Goal: Task Accomplishment & Management: Use online tool/utility

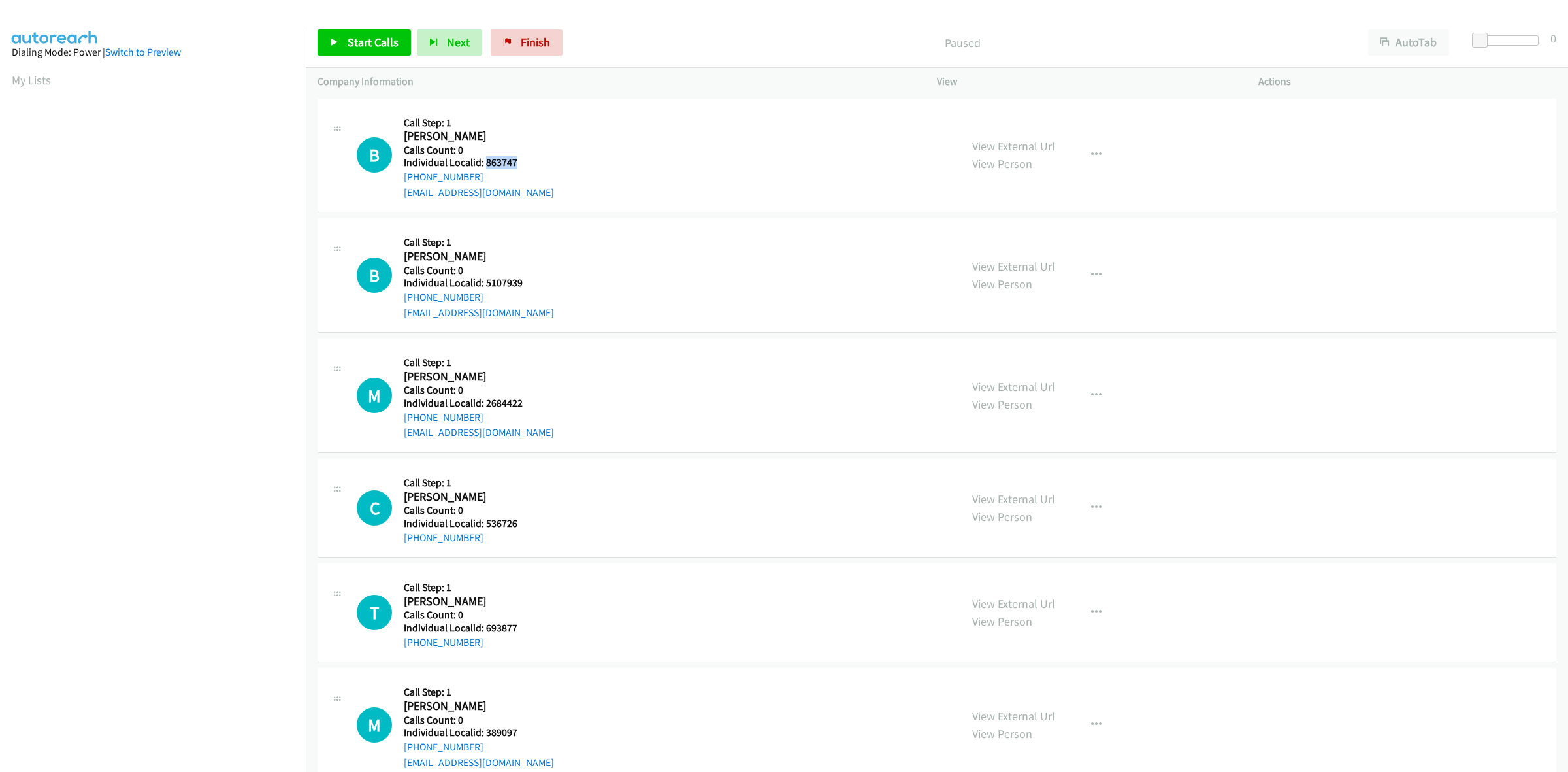
drag, startPoint x: 531, startPoint y: 162, endPoint x: 484, endPoint y: 161, distance: 47.0
click at [484, 161] on h5 "Individual Localid: 863747" at bounding box center [479, 162] width 150 height 13
copy h5 "863747"
drag, startPoint x: 528, startPoint y: 163, endPoint x: 484, endPoint y: 158, distance: 44.3
click at [484, 158] on h5 "Individual Localid: 863747" at bounding box center [479, 162] width 150 height 13
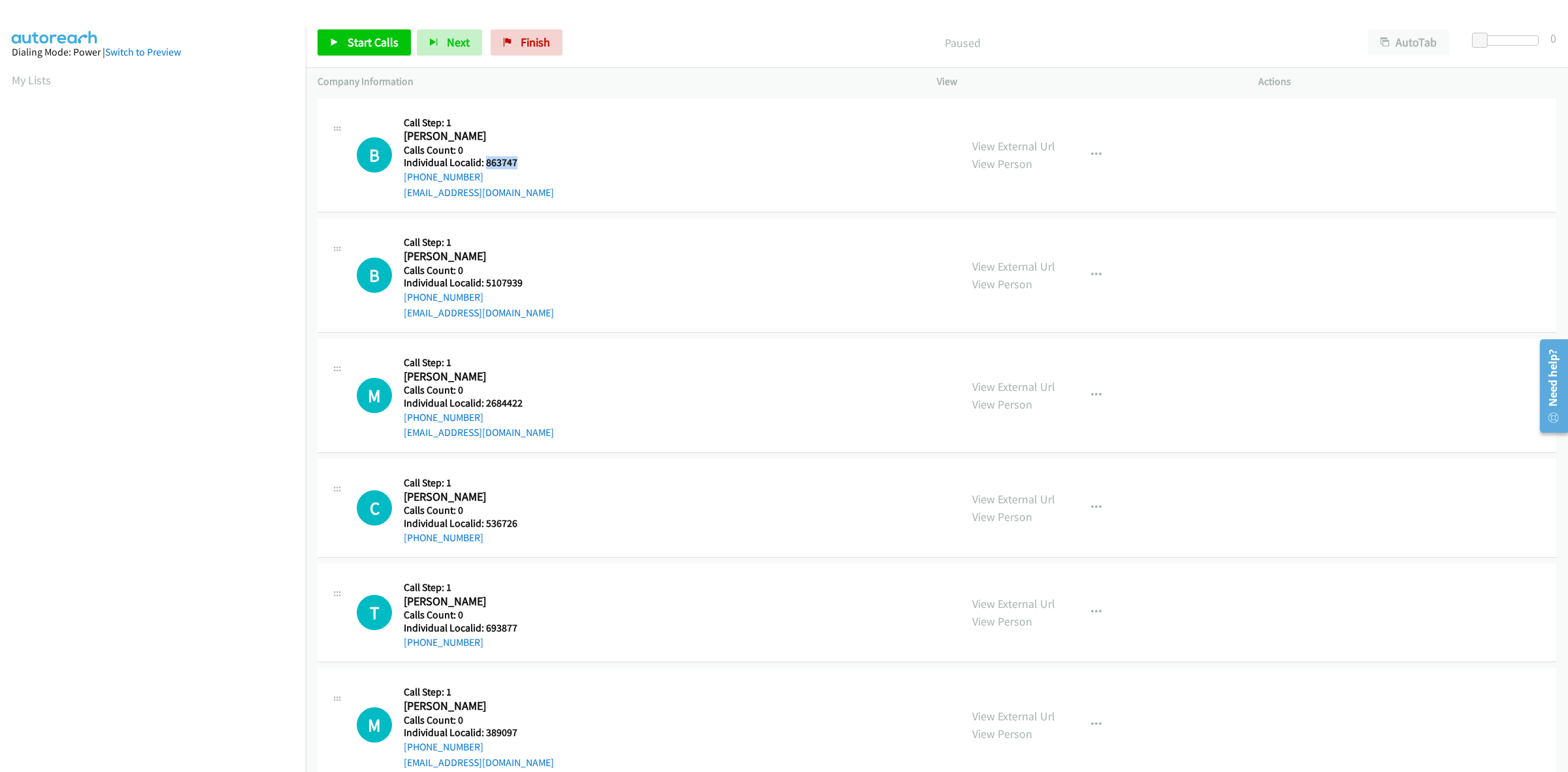
copy h5 "863747"
click at [1088, 160] on button "button" at bounding box center [1096, 154] width 35 height 26
click at [1057, 231] on link "Skip Call" at bounding box center [1026, 240] width 174 height 26
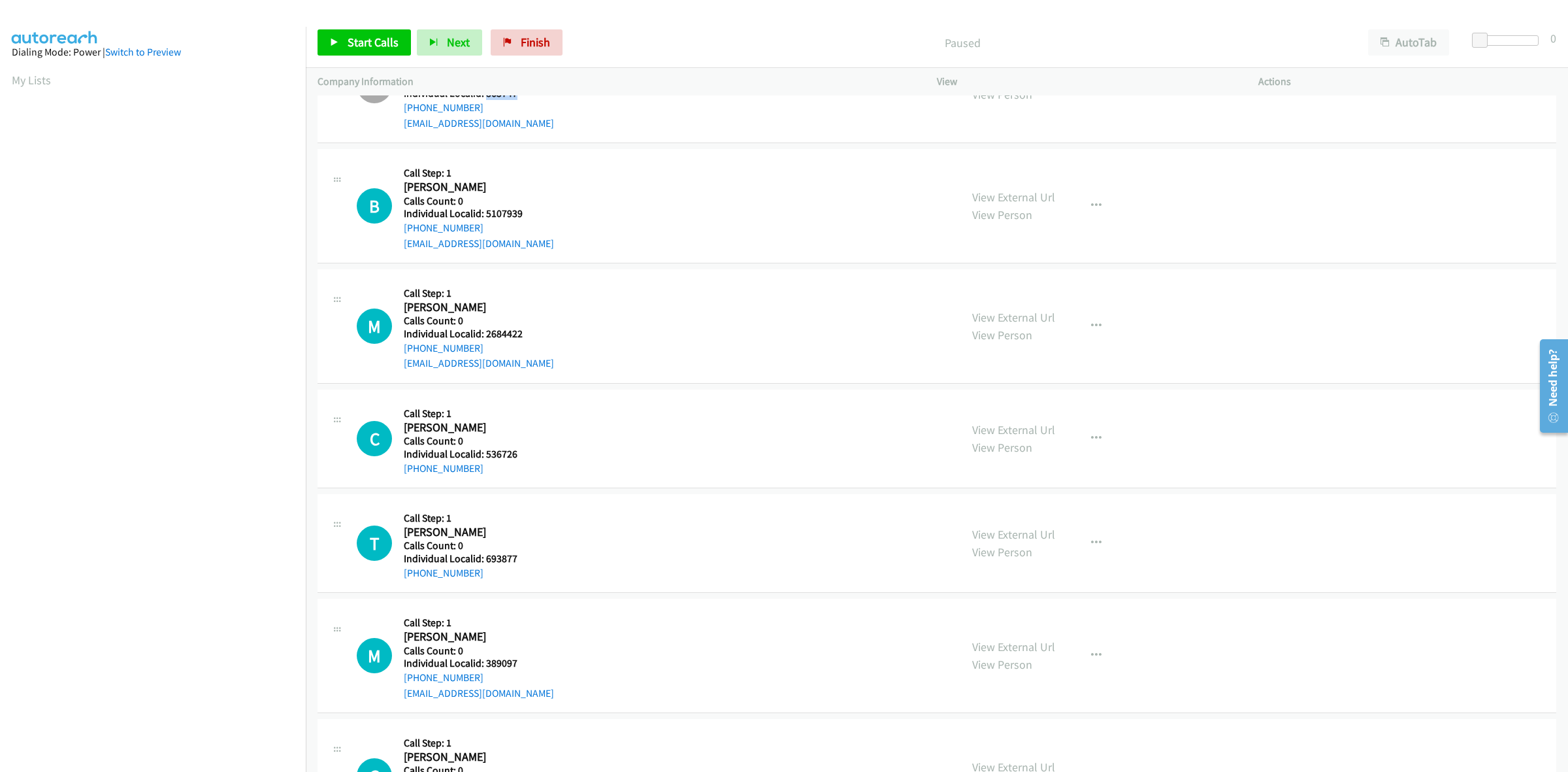
scroll to position [81, 0]
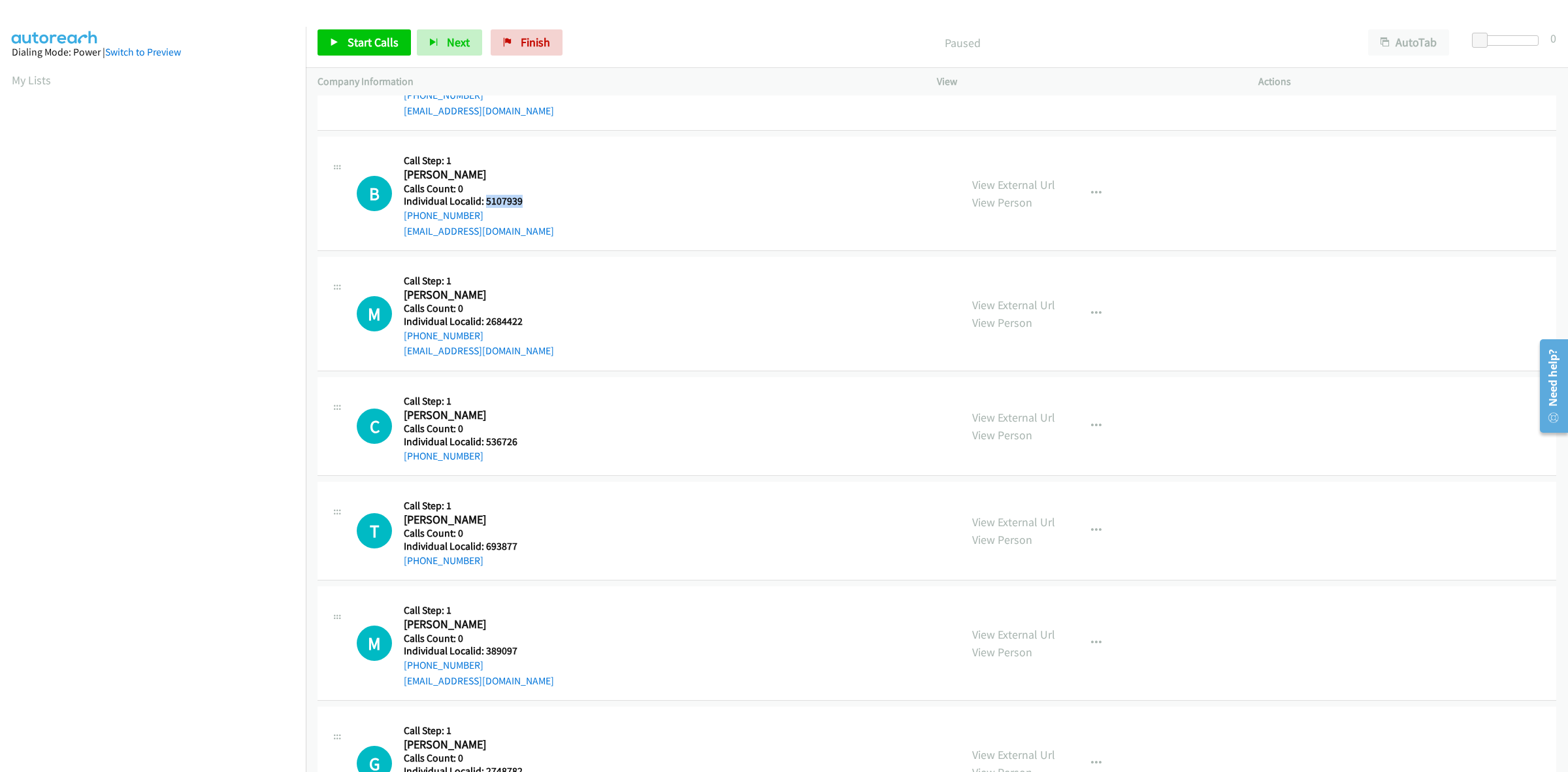
drag, startPoint x: 536, startPoint y: 203, endPoint x: 484, endPoint y: 202, distance: 52.0
click at [484, 202] on div "B Callback Scheduled Call Step: 1 Bennett Honigfort America/Chicago Calls Count…" at bounding box center [652, 193] width 592 height 90
drag, startPoint x: 482, startPoint y: 202, endPoint x: 574, endPoint y: 190, distance: 92.8
click at [605, 185] on div "B Callback Scheduled Call Step: 1 Bennett Honigfort America/Chicago Calls Count…" at bounding box center [652, 193] width 592 height 90
drag, startPoint x: 533, startPoint y: 200, endPoint x: 484, endPoint y: 202, distance: 49.0
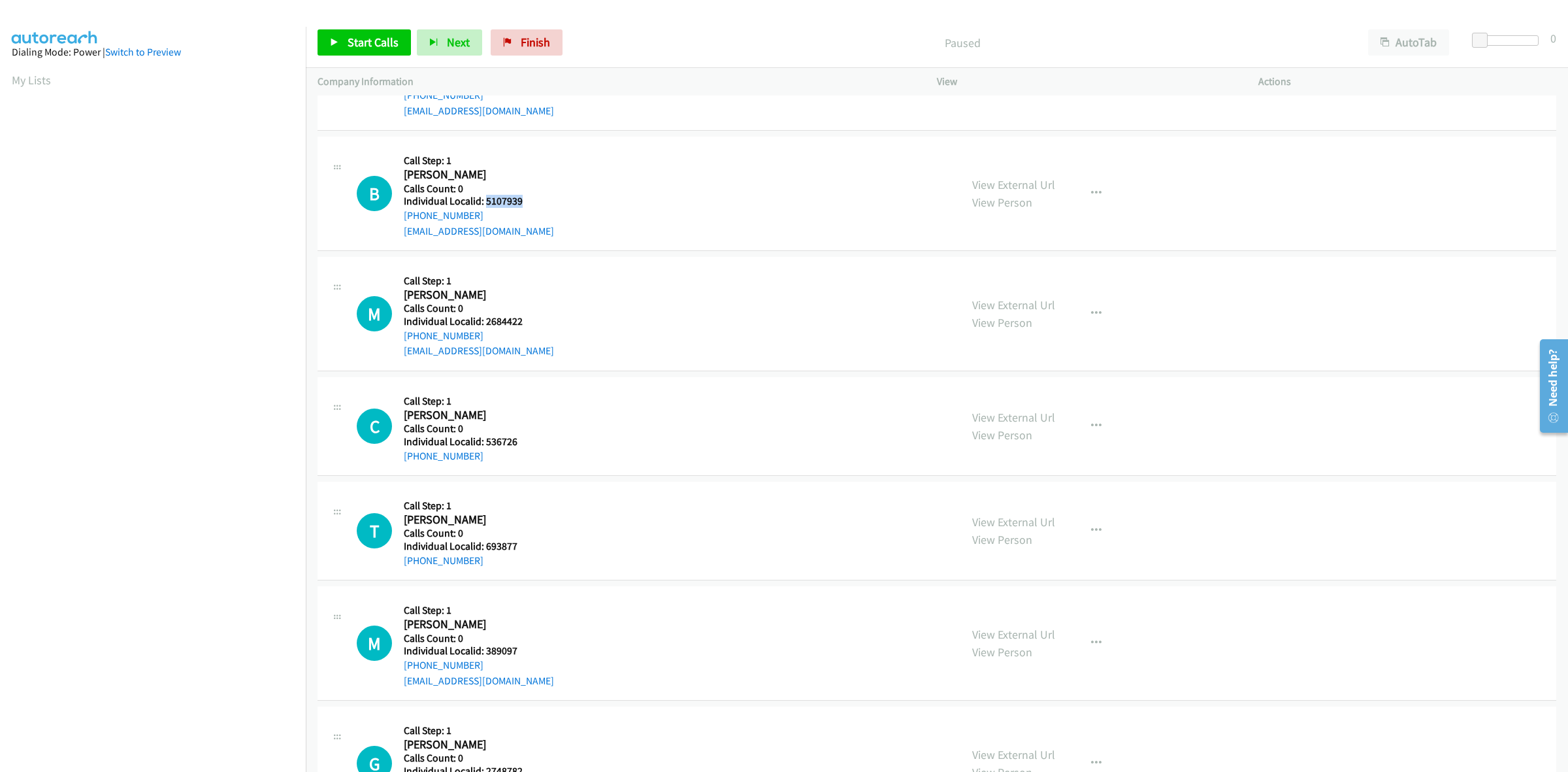
click at [484, 202] on h5 "Individual Localid: 5107939" at bounding box center [479, 201] width 150 height 13
copy h5 "5107939"
drag, startPoint x: 497, startPoint y: 217, endPoint x: 404, endPoint y: 210, distance: 93.3
click at [404, 210] on div "+1 314-399-4363" at bounding box center [479, 216] width 150 height 16
copy link "+1 314-399-4363"
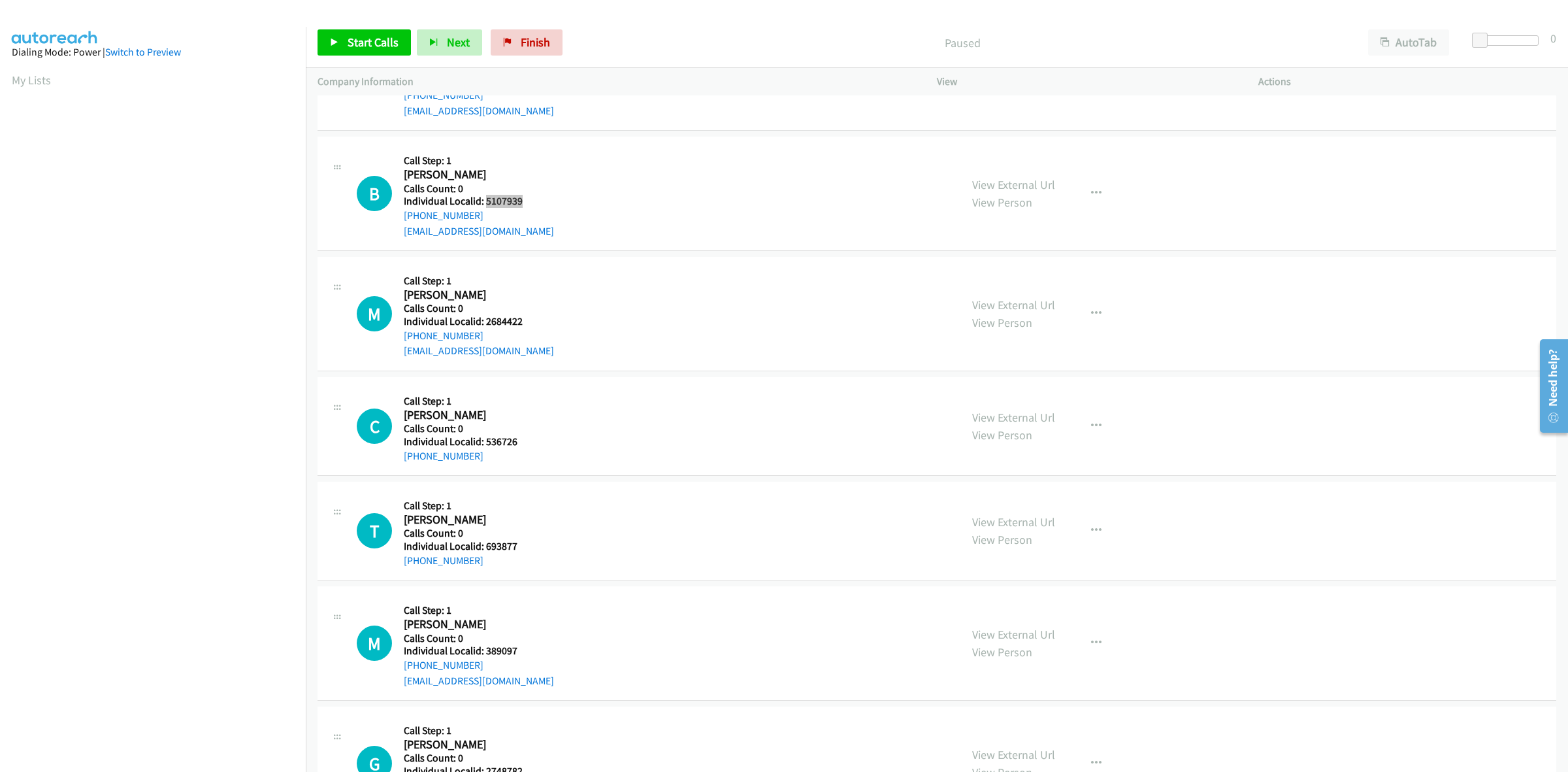
scroll to position [0, 2]
drag, startPoint x: 514, startPoint y: 204, endPoint x: 485, endPoint y: 204, distance: 29.0
click at [485, 204] on h5 "Individual Localid: 5107939" at bounding box center [479, 201] width 150 height 13
copy h5 "5107939"
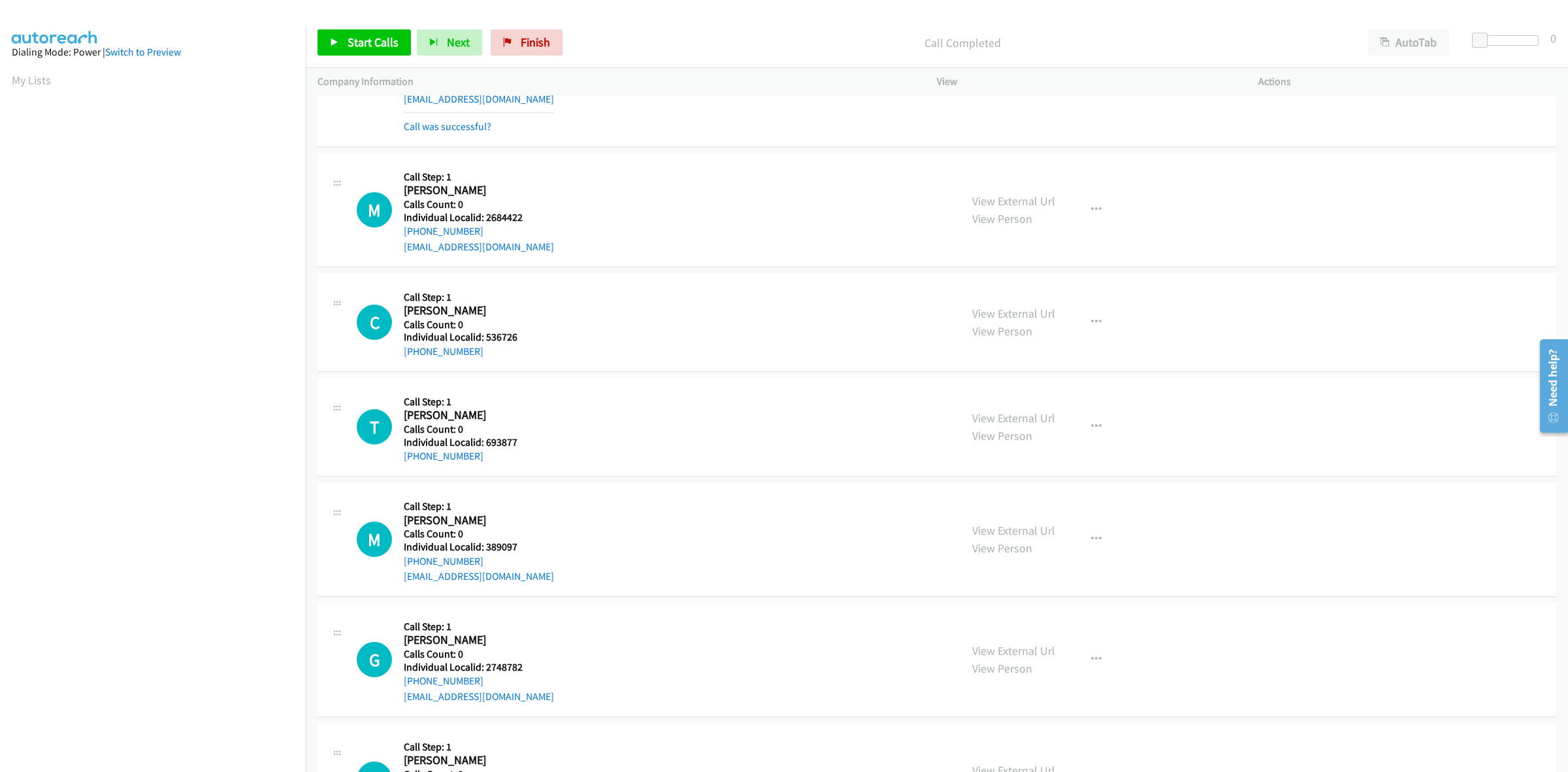
scroll to position [224, 0]
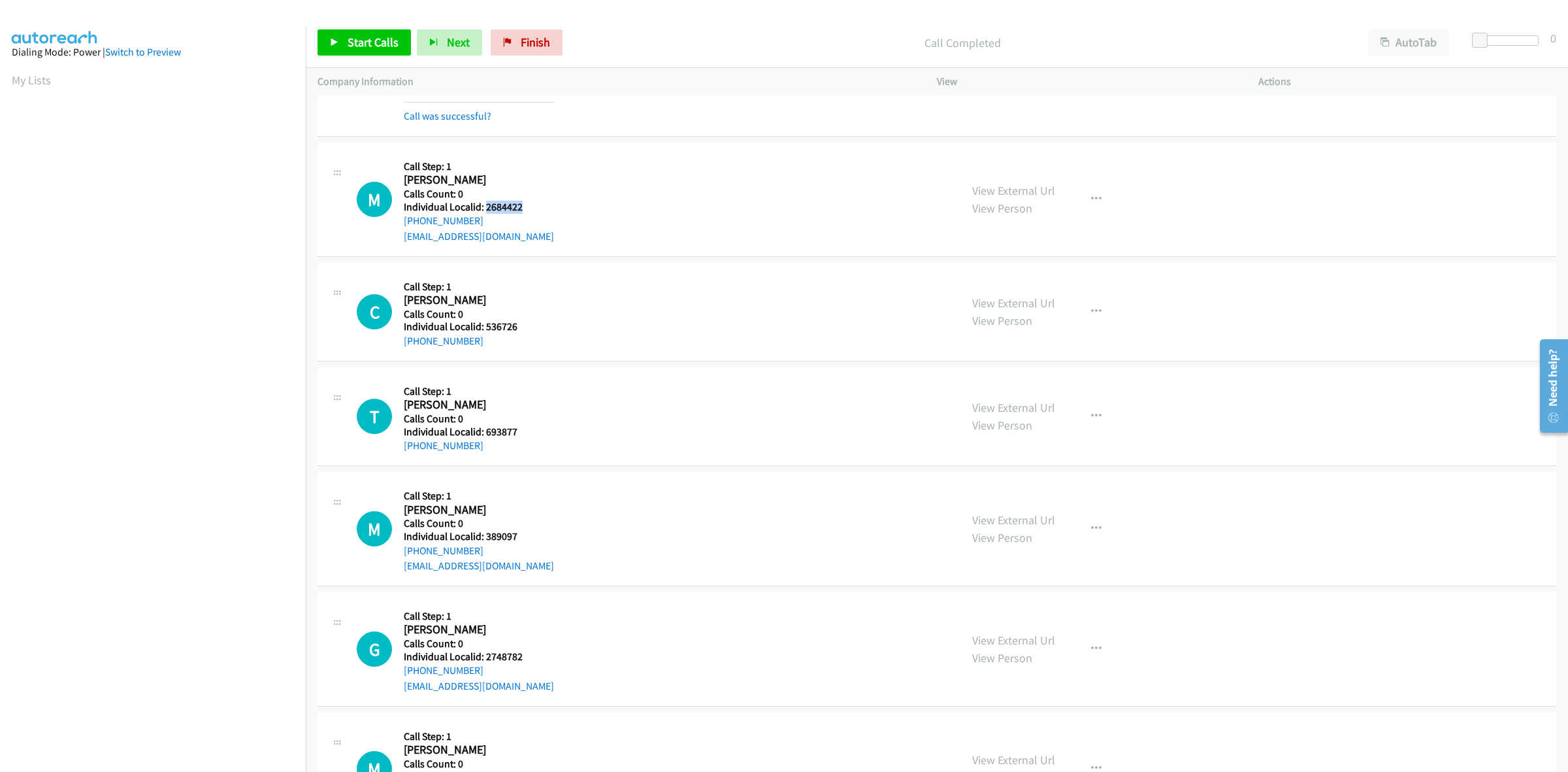
drag, startPoint x: 530, startPoint y: 203, endPoint x: 484, endPoint y: 207, distance: 46.2
click at [484, 207] on h5 "Individual Localid: 2684422" at bounding box center [479, 207] width 150 height 13
copy h5 "2684422"
click at [526, 170] on h5 "Call Step: 1" at bounding box center [479, 167] width 150 height 13
click at [1099, 193] on button "button" at bounding box center [1096, 199] width 35 height 26
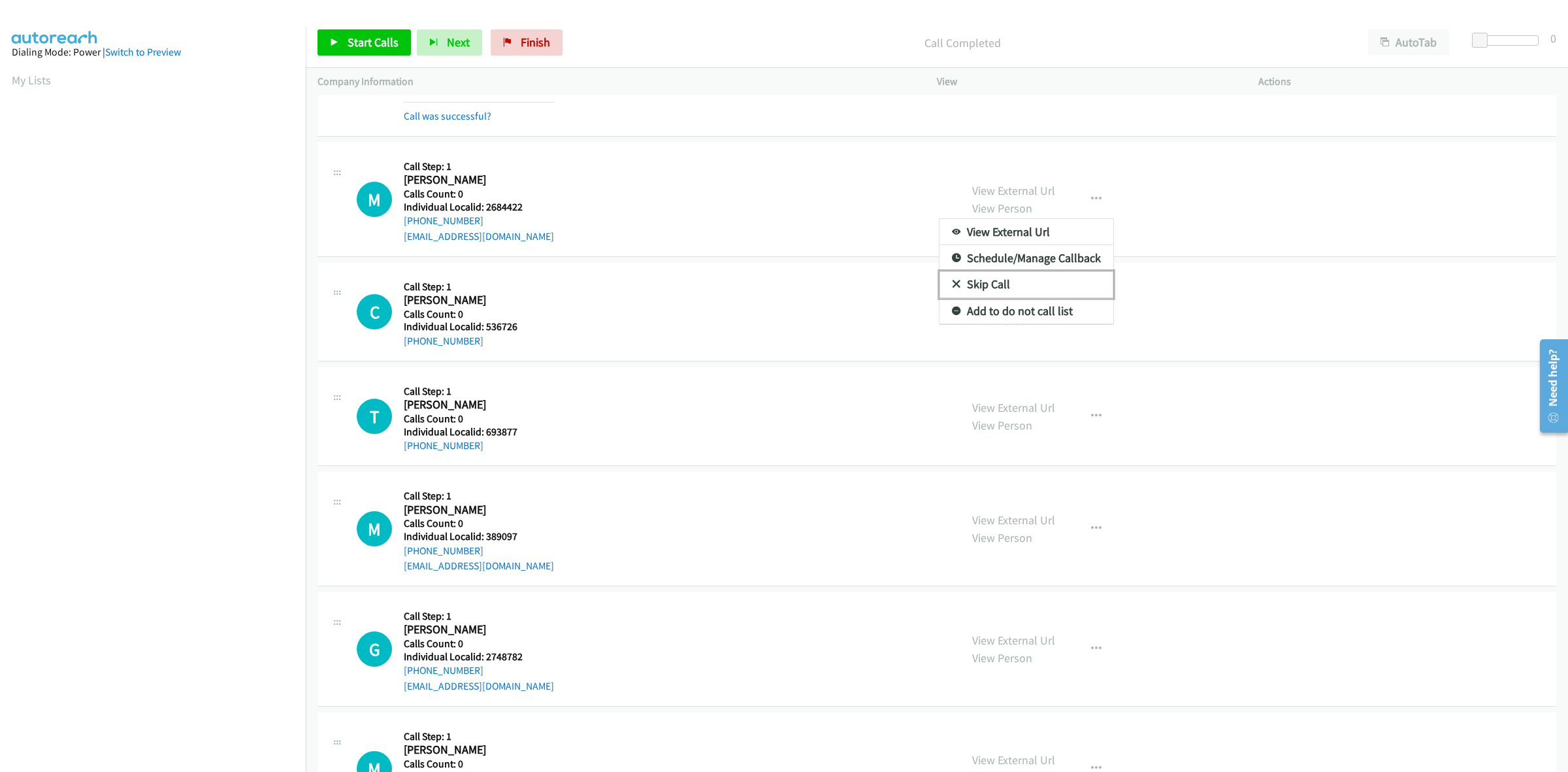
click at [1027, 278] on link "Skip Call" at bounding box center [1026, 284] width 174 height 26
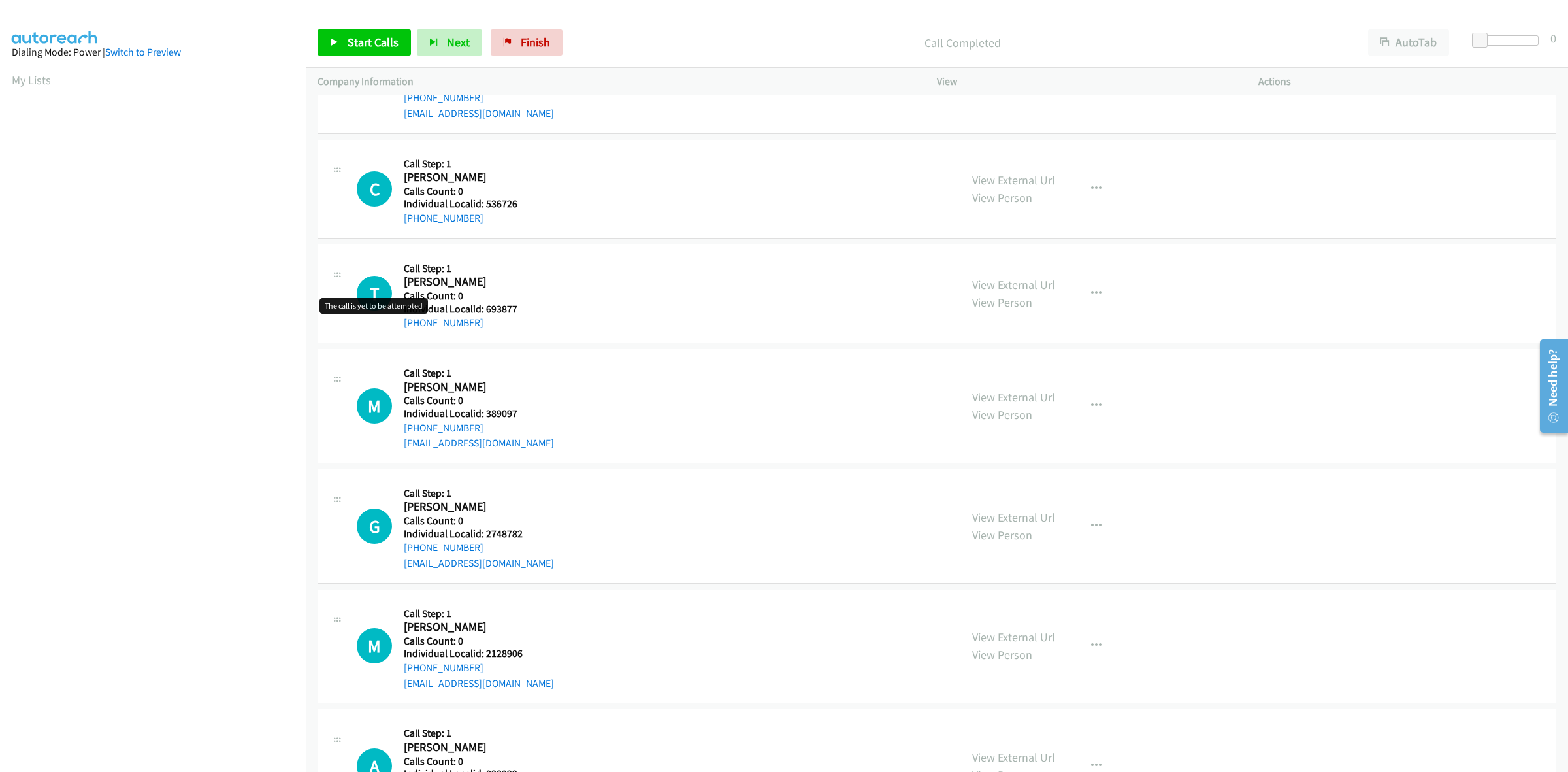
scroll to position [388, 0]
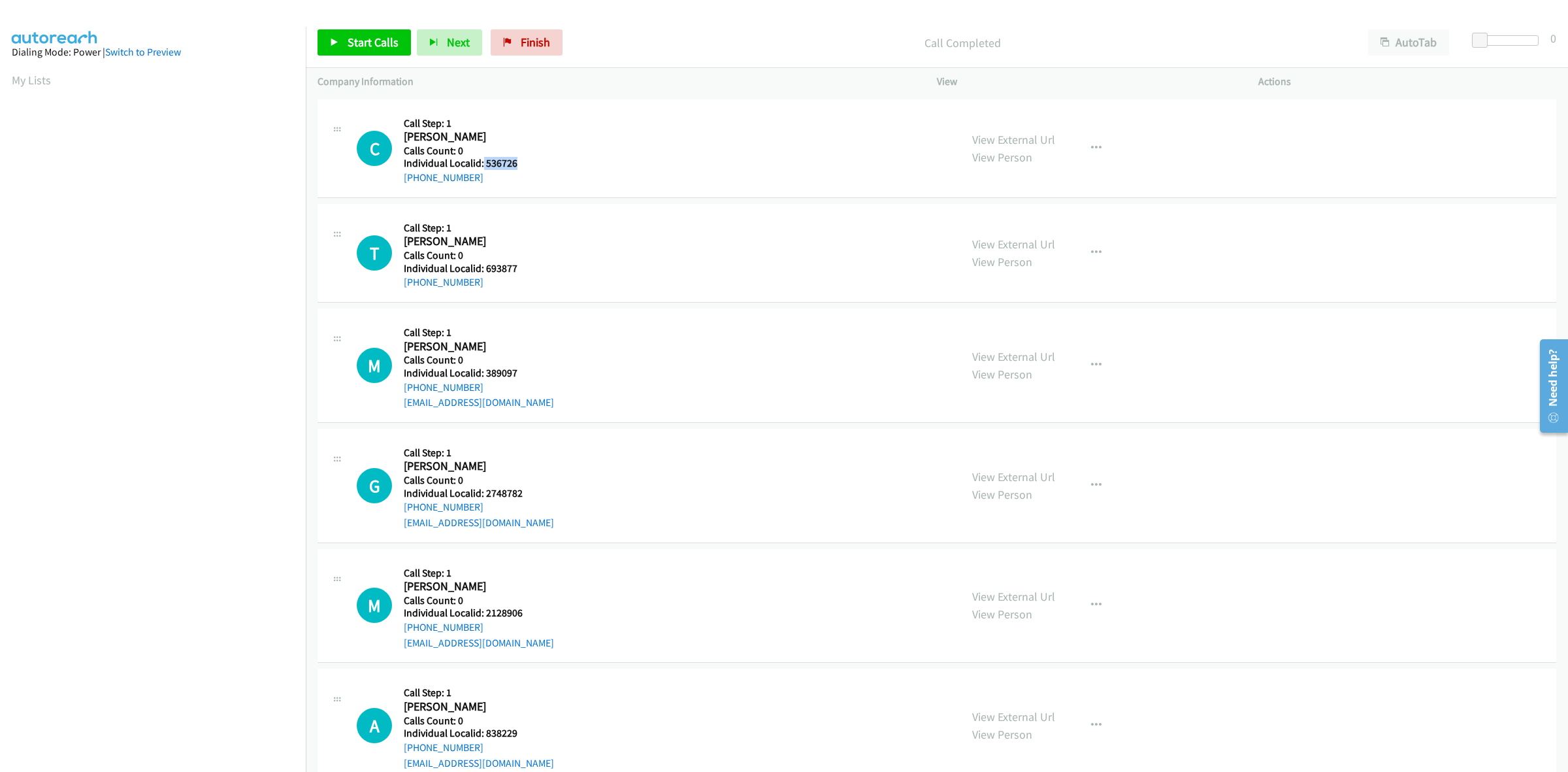
drag, startPoint x: 499, startPoint y: 161, endPoint x: 482, endPoint y: 161, distance: 17.0
click at [482, 161] on h5 "Individual Localid: 536726" at bounding box center [473, 163] width 139 height 13
copy h5 "536726"
click at [1083, 147] on button "button" at bounding box center [1096, 148] width 35 height 26
click at [1026, 236] on link "Skip Call" at bounding box center [1026, 233] width 174 height 26
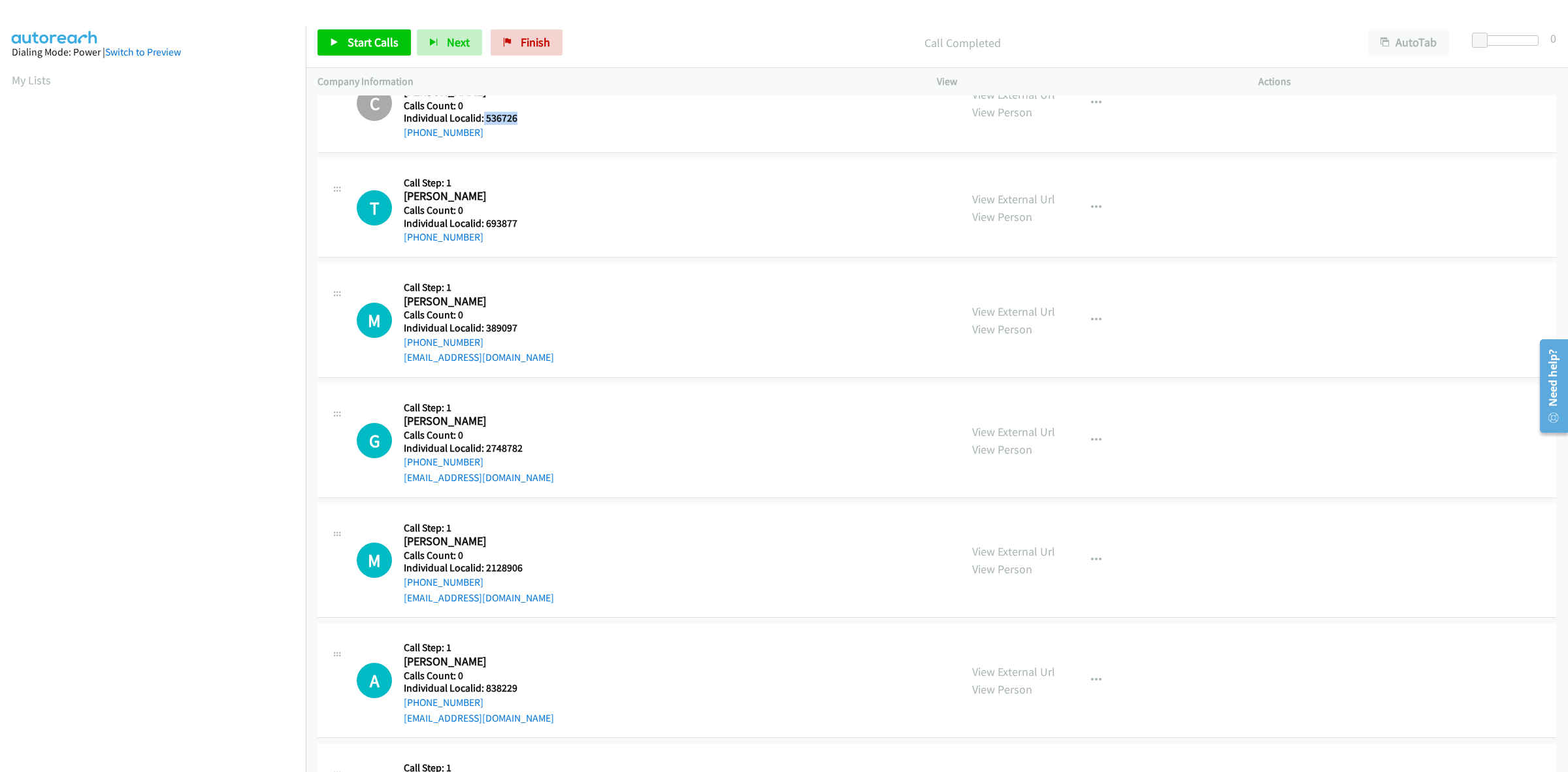
scroll to position [469, 0]
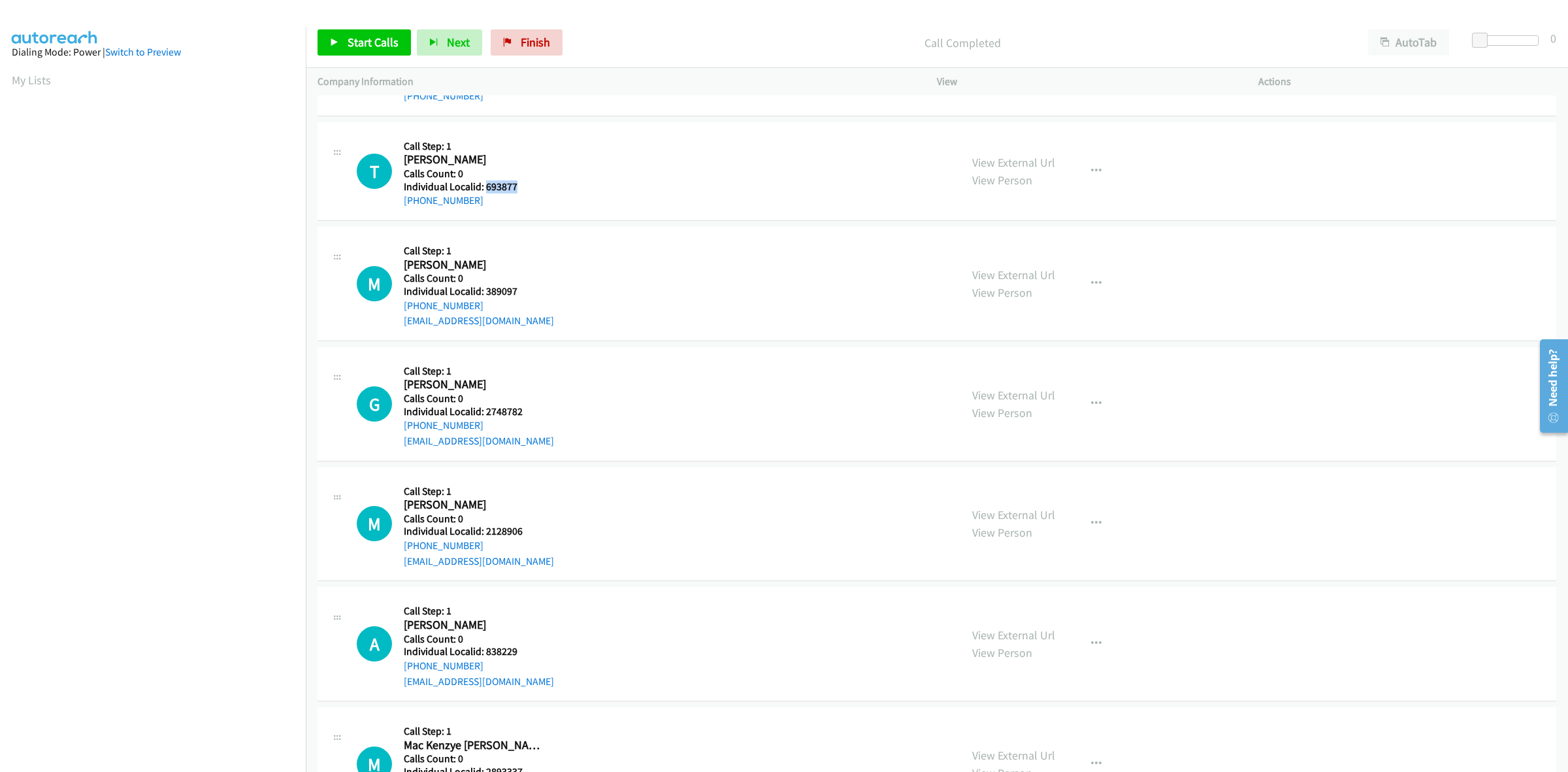
drag, startPoint x: 527, startPoint y: 187, endPoint x: 485, endPoint y: 184, distance: 42.1
click at [485, 184] on h5 "Individual Localid: 693877" at bounding box center [473, 186] width 139 height 13
copy h5 "693877"
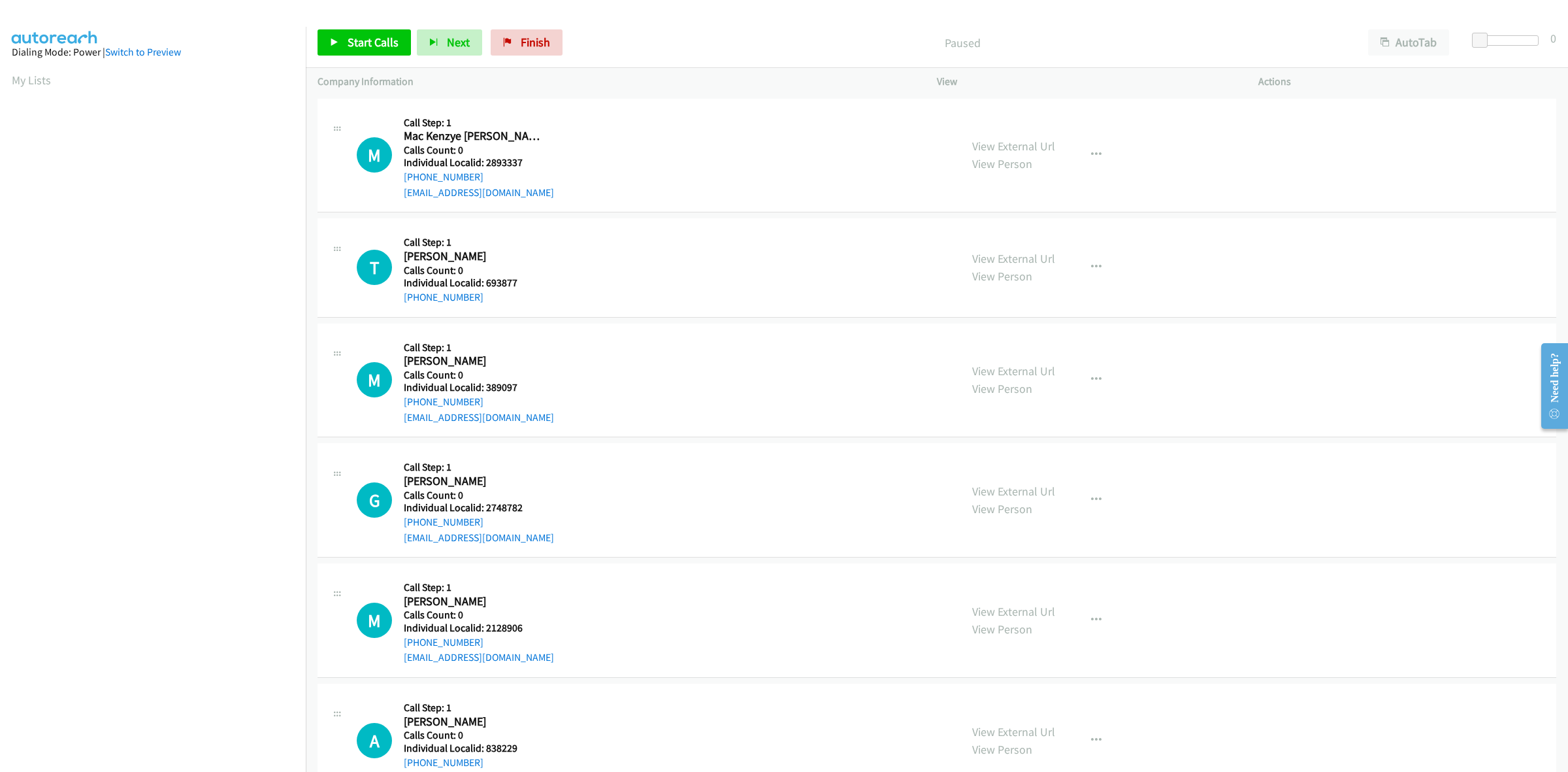
scroll to position [0, 2]
drag, startPoint x: 516, startPoint y: 161, endPoint x: 485, endPoint y: 161, distance: 31.0
click at [485, 161] on h5 "Individual Localid: 2893337" at bounding box center [479, 162] width 150 height 13
copy h5 "2893337"
click at [1094, 156] on icon "button" at bounding box center [1097, 155] width 11 height 11
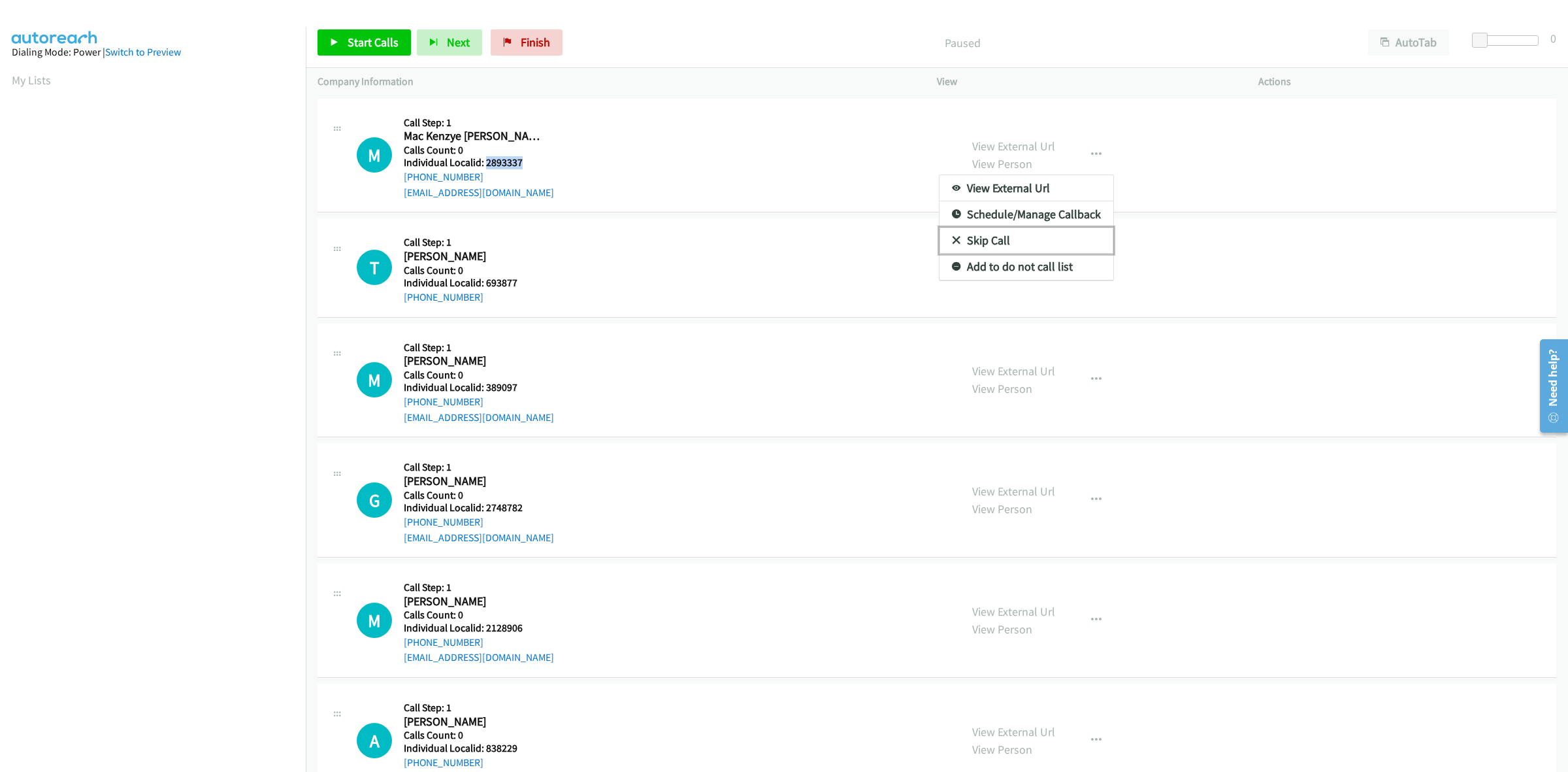
click at [1046, 237] on link "Skip Call" at bounding box center [1026, 240] width 174 height 26
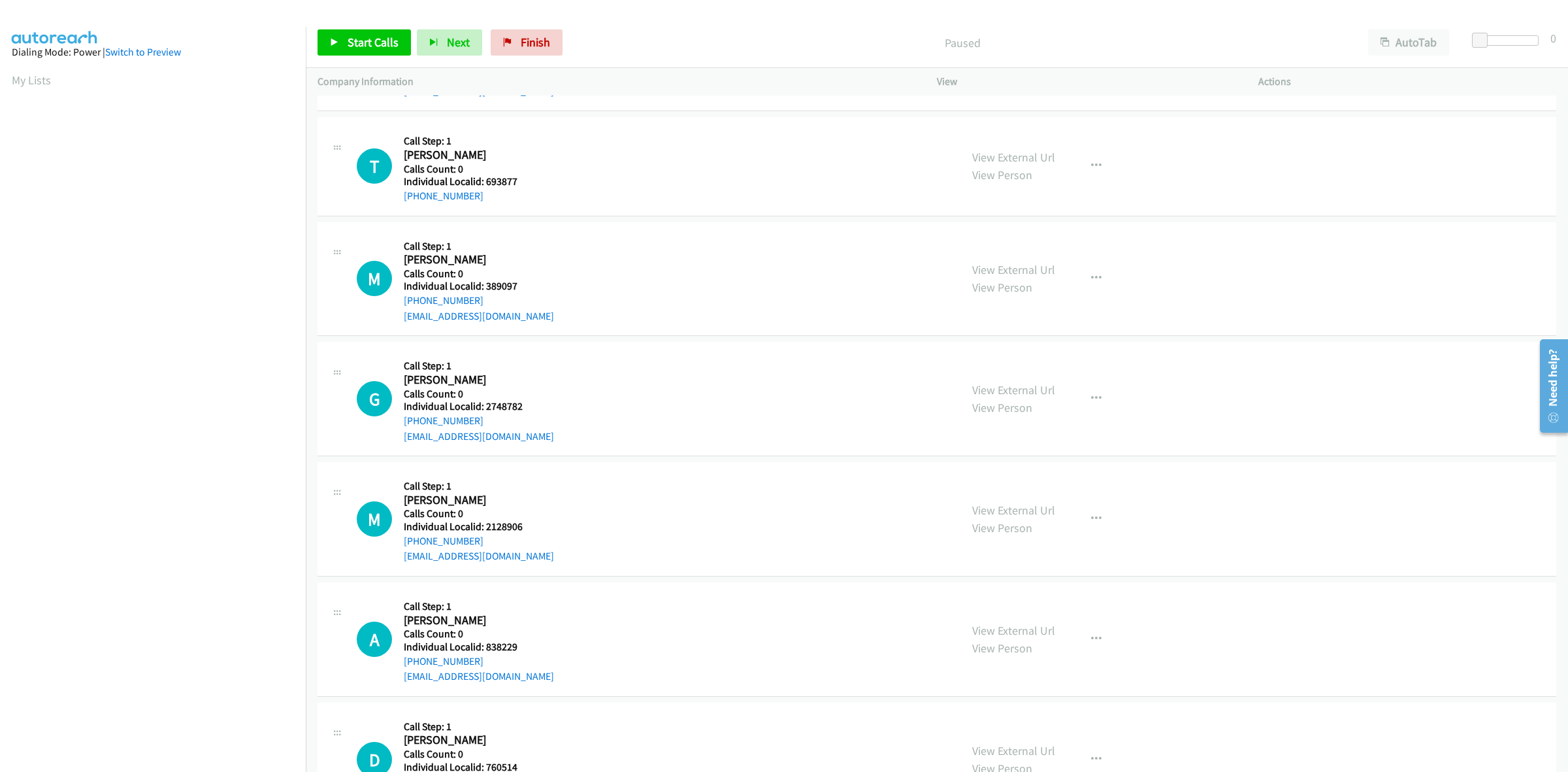
scroll to position [122, 0]
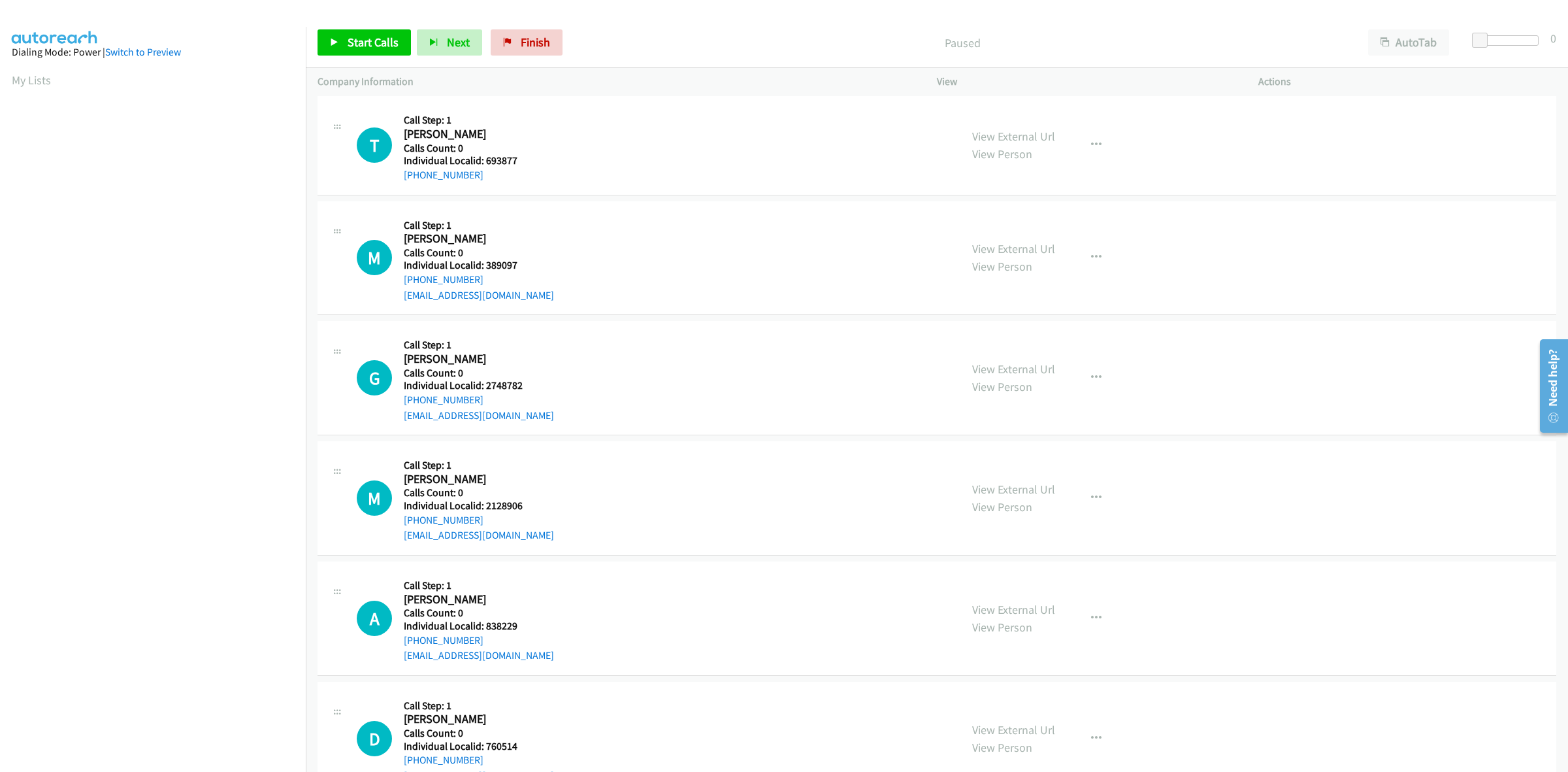
drag, startPoint x: 530, startPoint y: 167, endPoint x: 483, endPoint y: 163, distance: 47.2
click at [483, 163] on div "Callback Scheduled Call Step: 1 Timothy Soma America/Chicago Calls Count: 0 Ind…" at bounding box center [473, 144] width 139 height 74
click at [544, 155] on div "T Callback Scheduled Call Step: 1 Timothy Soma America/Chicago Calls Count: 0 I…" at bounding box center [652, 144] width 592 height 74
drag, startPoint x: 524, startPoint y: 160, endPoint x: 487, endPoint y: 159, distance: 37.0
click at [487, 159] on h5 "Individual Localid: 693877" at bounding box center [473, 160] width 139 height 13
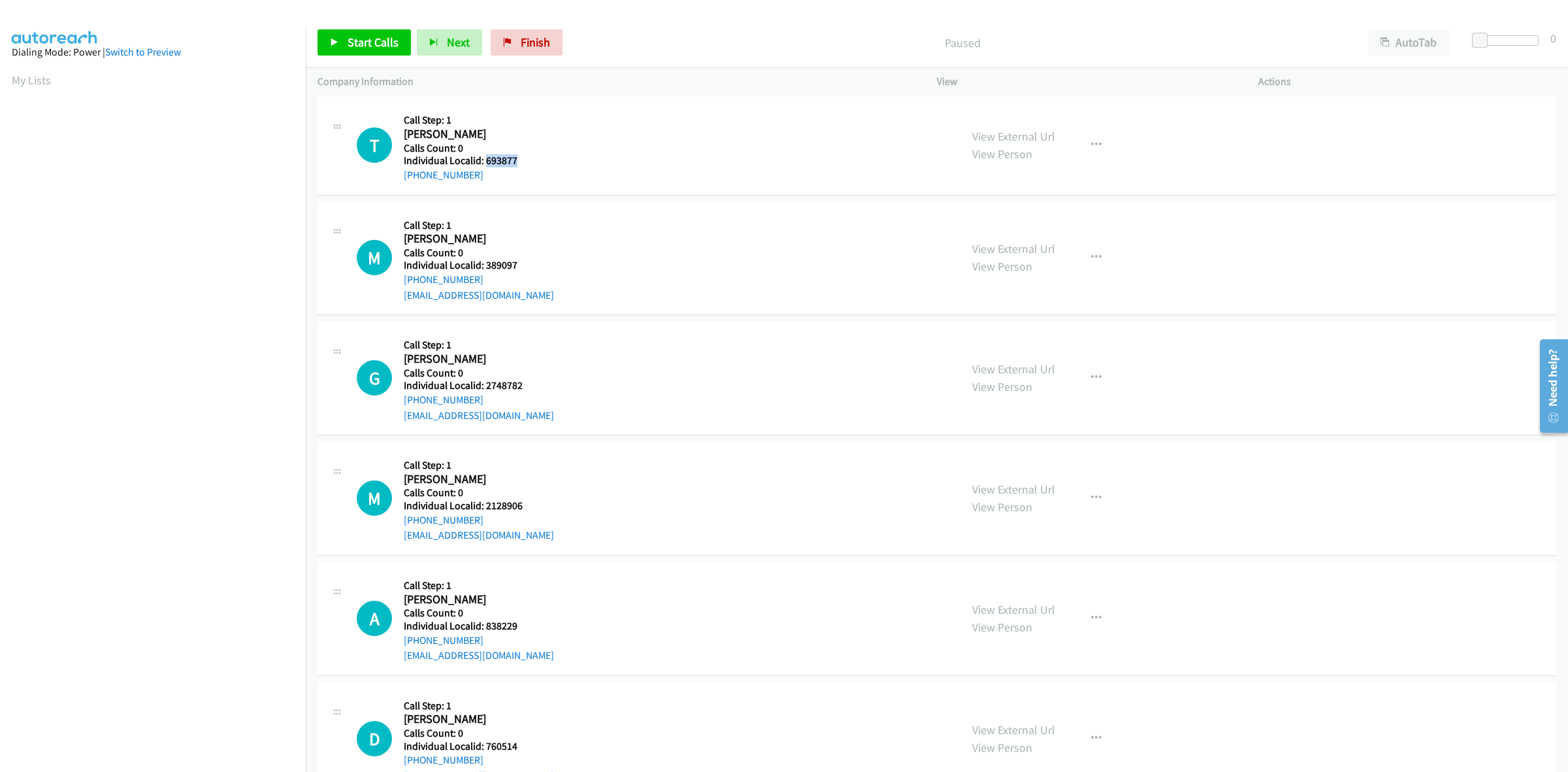
copy h5 "693877"
click at [28, 79] on link "My Lists" at bounding box center [31, 80] width 39 height 15
